Goal: Transaction & Acquisition: Purchase product/service

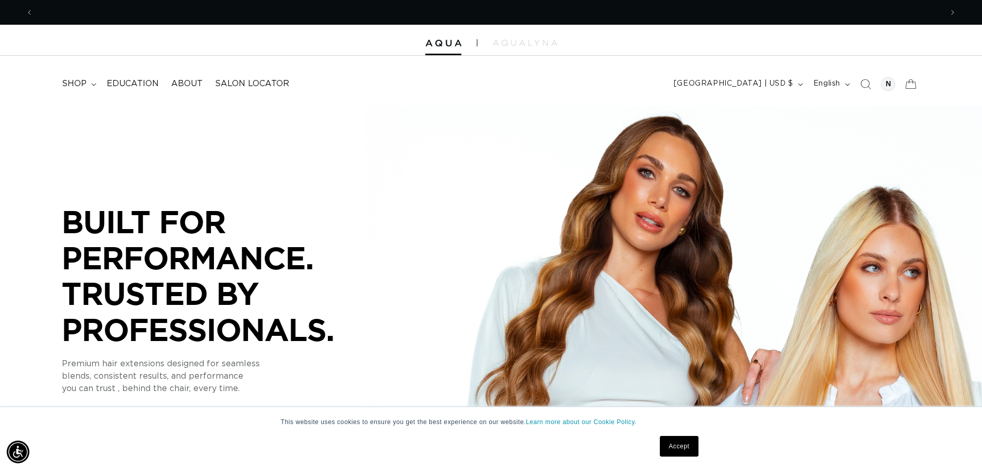
scroll to position [0, 909]
click at [858, 84] on span "Search" at bounding box center [865, 84] width 23 height 23
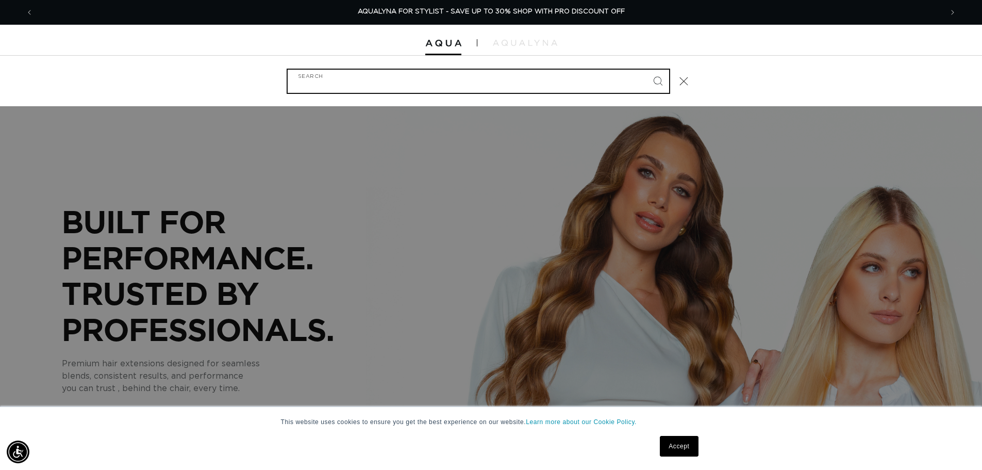
scroll to position [0, 1833]
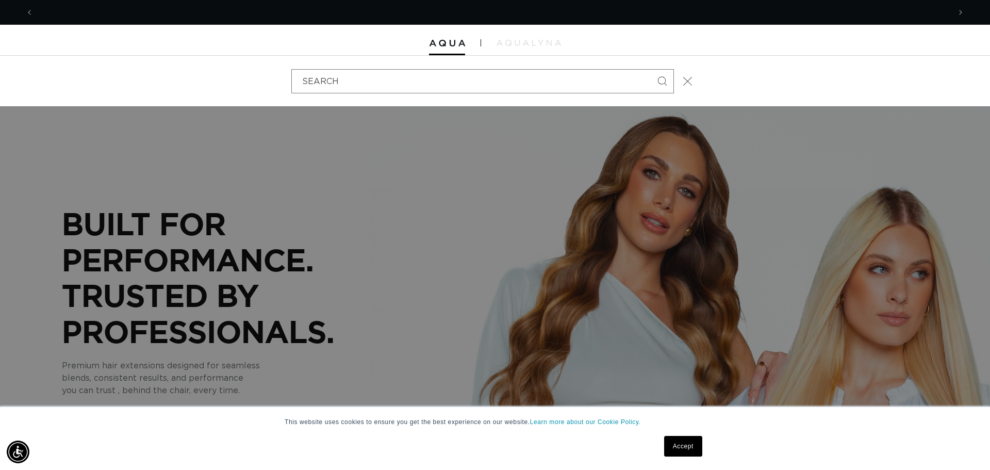
click at [692, 78] on span "Close" at bounding box center [688, 81] width 10 height 10
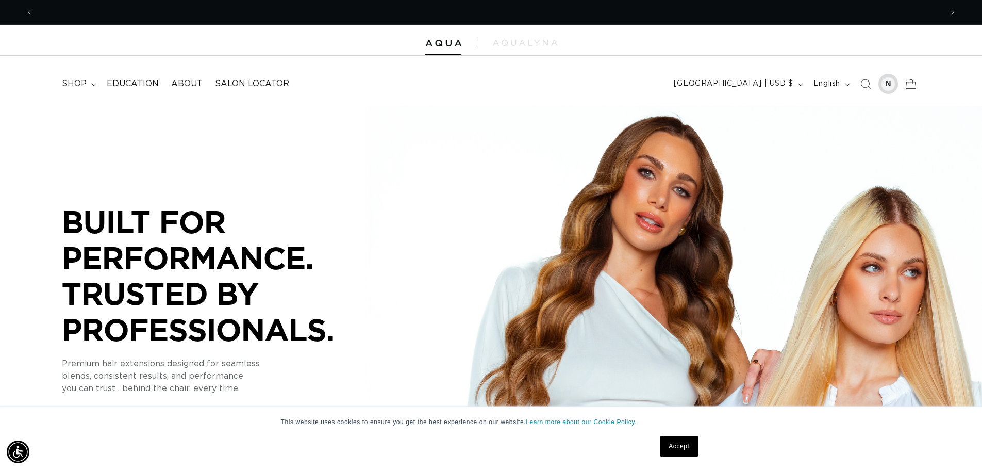
scroll to position [0, 1818]
click at [891, 80] on div at bounding box center [888, 84] width 14 height 14
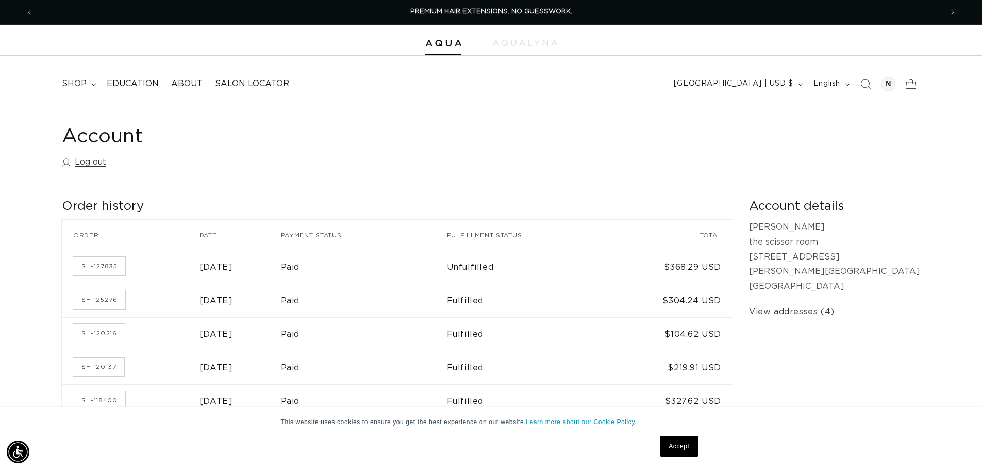
click at [674, 445] on link "Accept" at bounding box center [679, 446] width 38 height 21
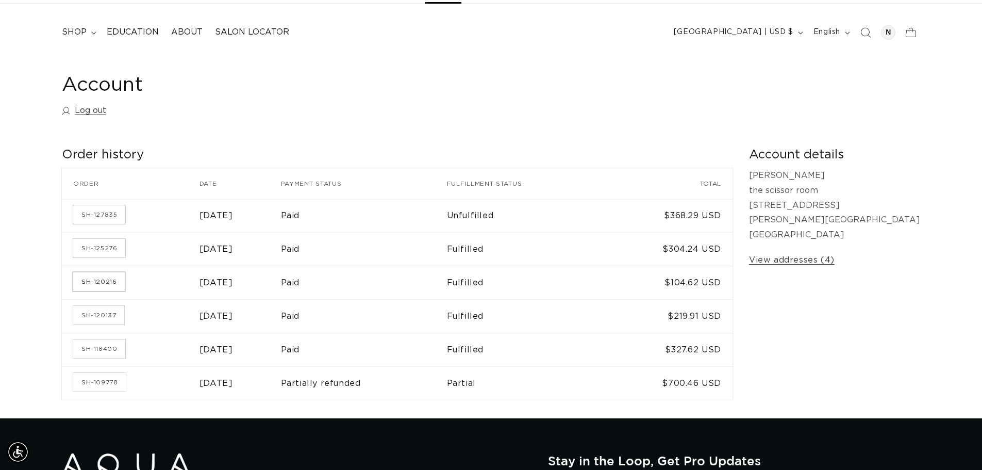
click at [97, 285] on link "SH-120216" at bounding box center [99, 281] width 52 height 19
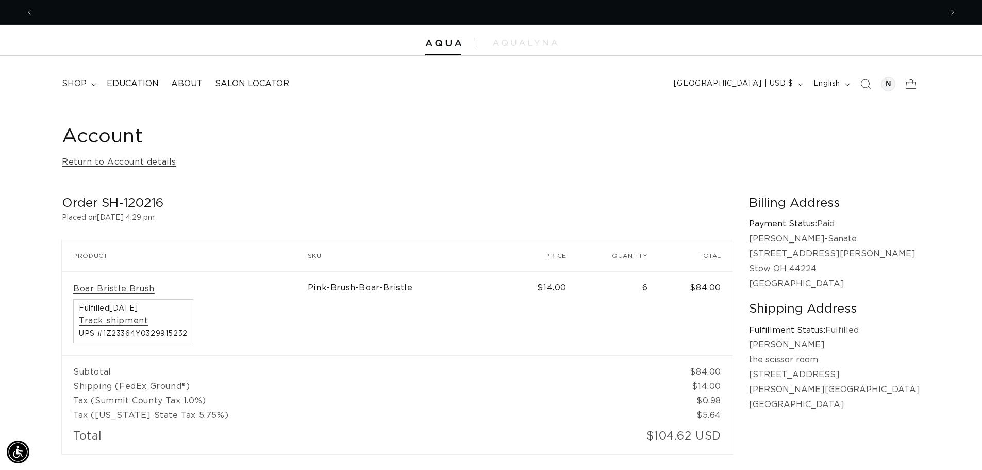
scroll to position [0, 1818]
click at [32, 10] on span "Previous announcement" at bounding box center [29, 12] width 10 height 10
click at [31, 8] on span "Previous announcement" at bounding box center [29, 12] width 10 height 10
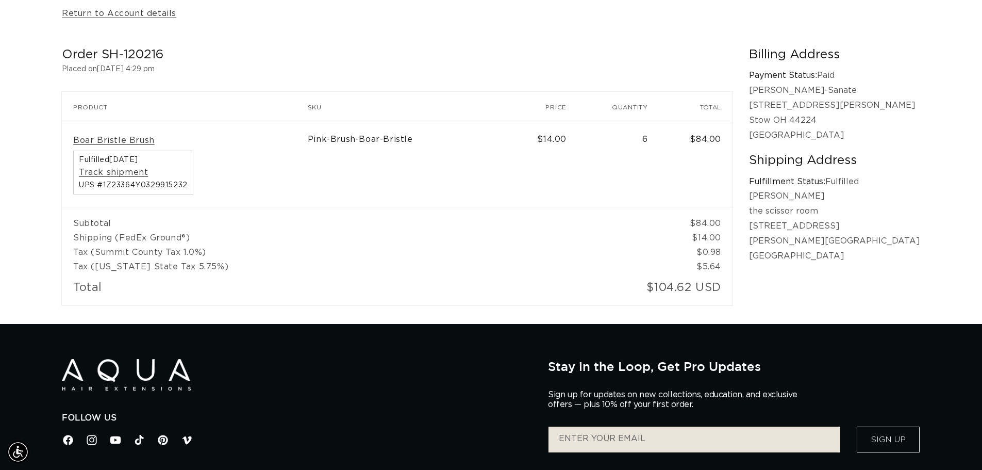
scroll to position [0, 0]
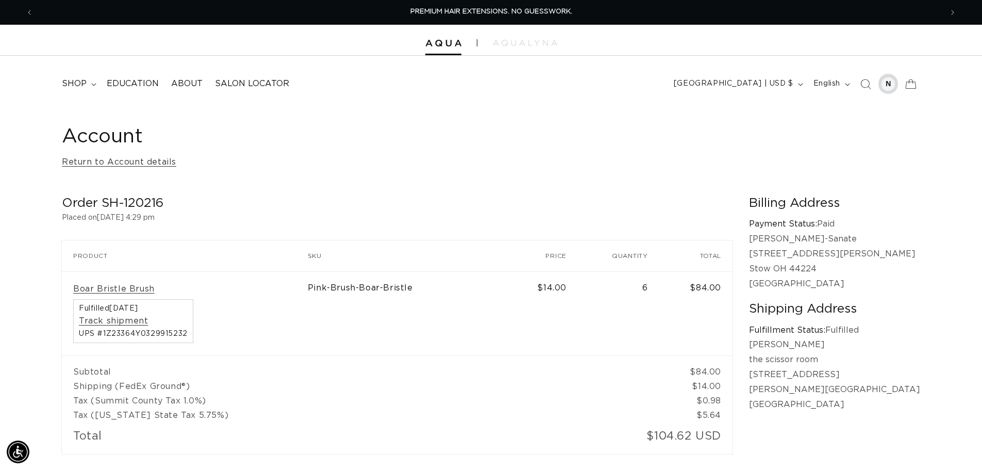
click at [891, 91] on div at bounding box center [888, 84] width 20 height 20
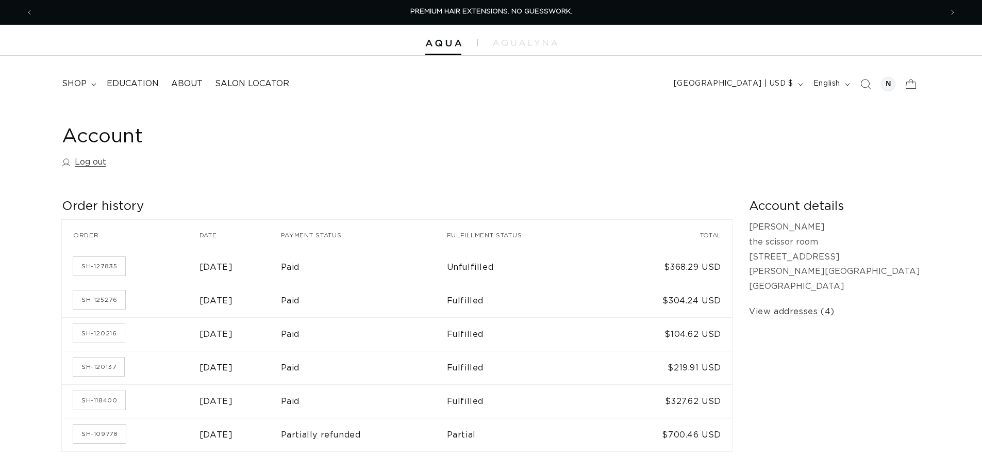
click at [861, 84] on icon "Search" at bounding box center [866, 84] width 10 height 10
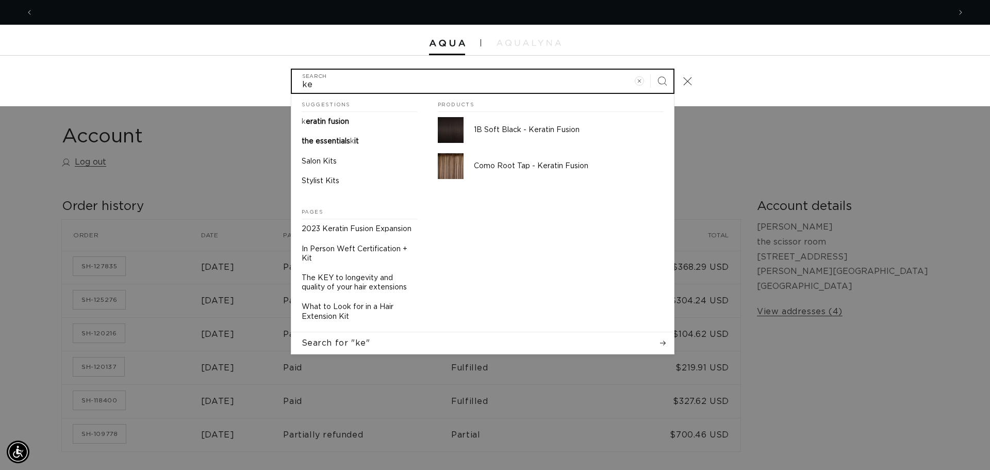
scroll to position [0, 1833]
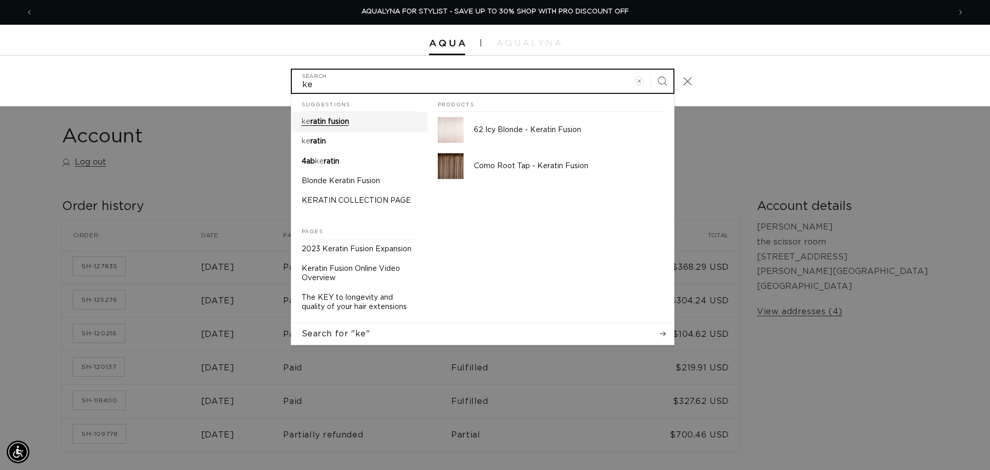
type input "ke"
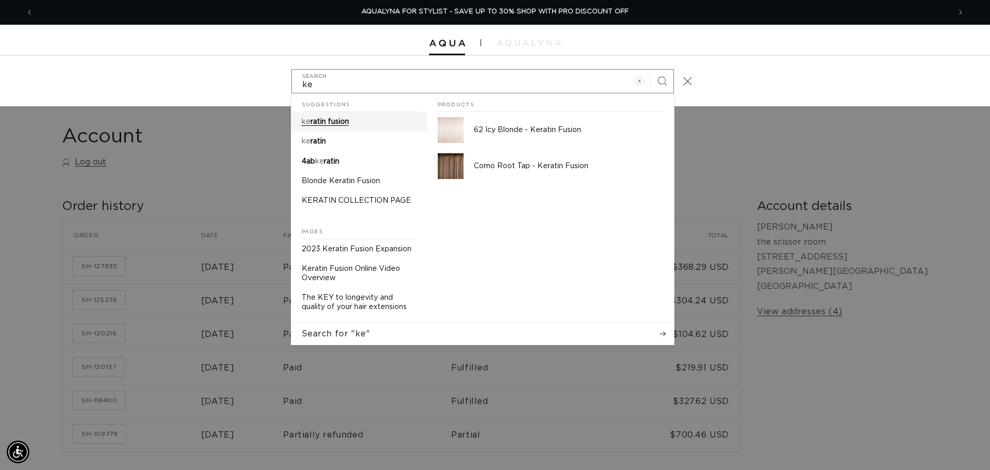
click at [387, 129] on link "ke ratin fusion" at bounding box center [359, 122] width 136 height 20
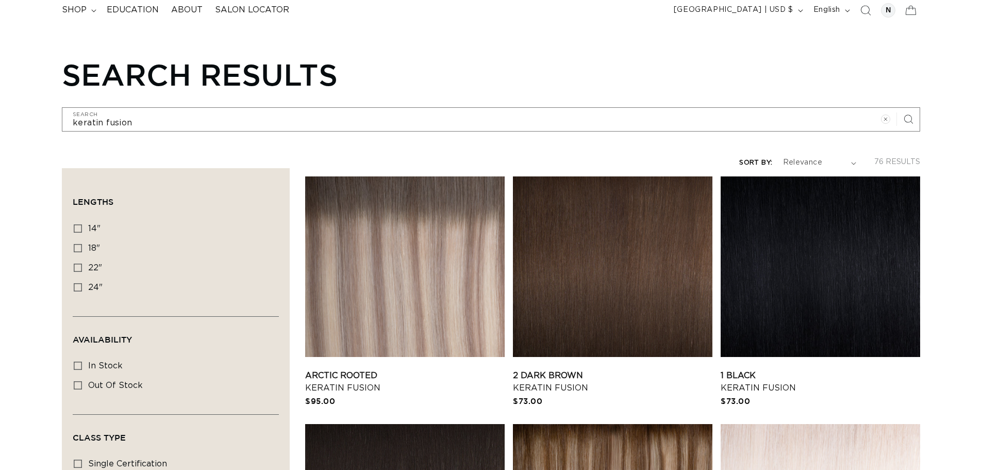
scroll to position [103, 0]
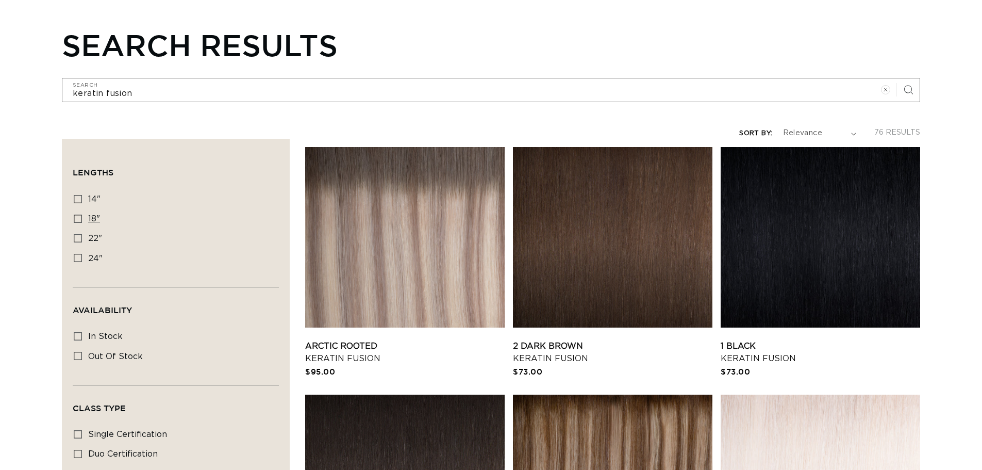
click at [88, 222] on span "18"" at bounding box center [94, 218] width 12 height 8
click at [82, 222] on input "18" 18" (47 products)" at bounding box center [78, 218] width 8 height 8
checkbox input "true"
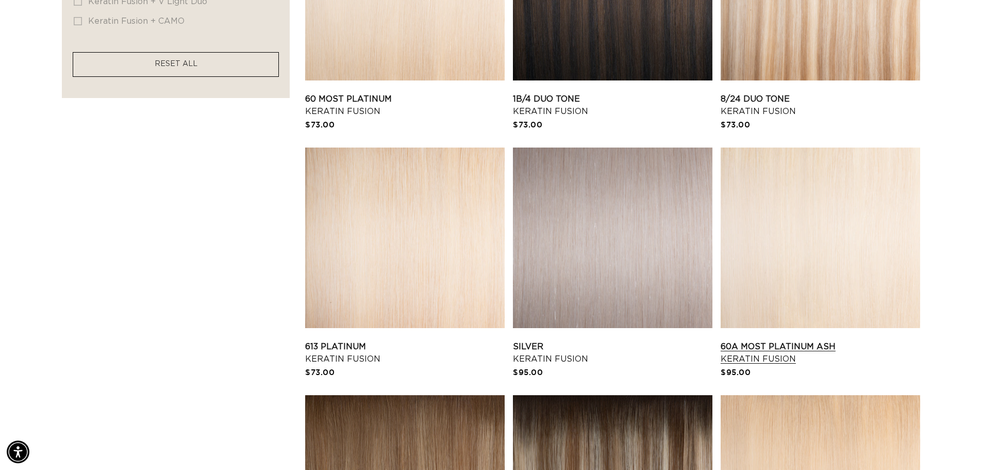
scroll to position [1340, 0]
click at [435, 340] on link "613 Platinum Keratin Fusion" at bounding box center [405, 352] width 200 height 25
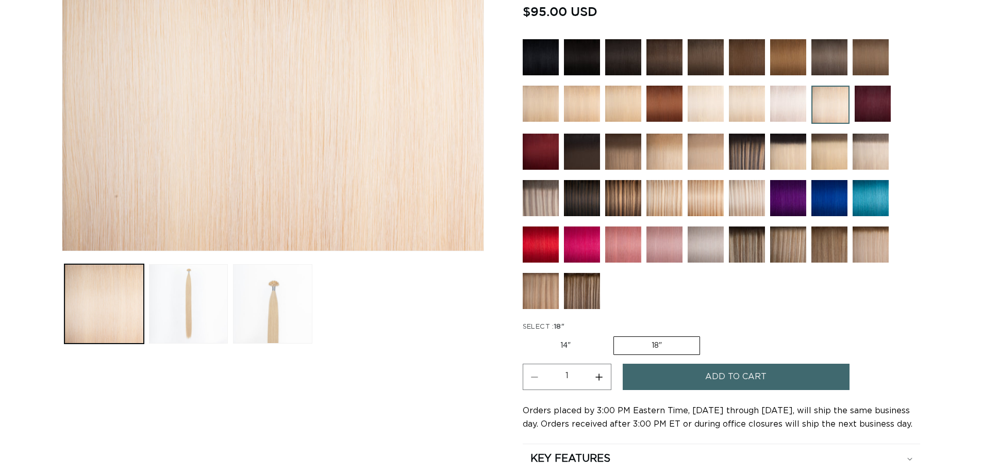
scroll to position [309, 0]
